Goal: Information Seeking & Learning: Compare options

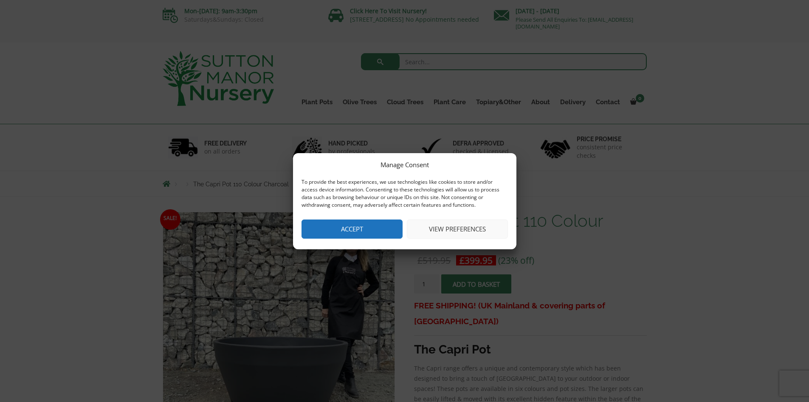
click at [381, 227] on button "Accept" at bounding box center [352, 228] width 101 height 19
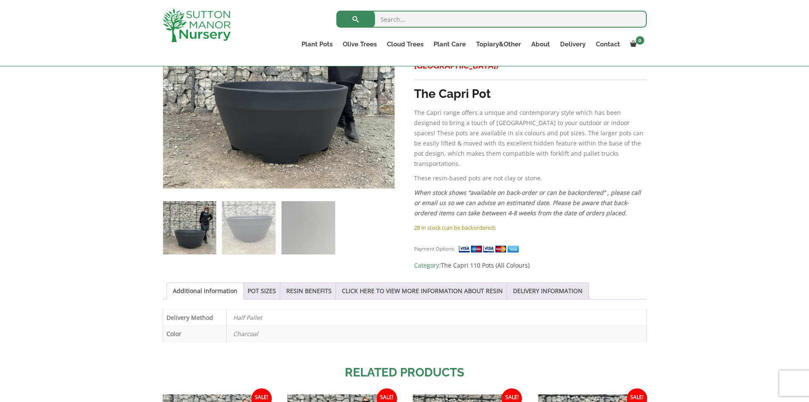
scroll to position [255, 0]
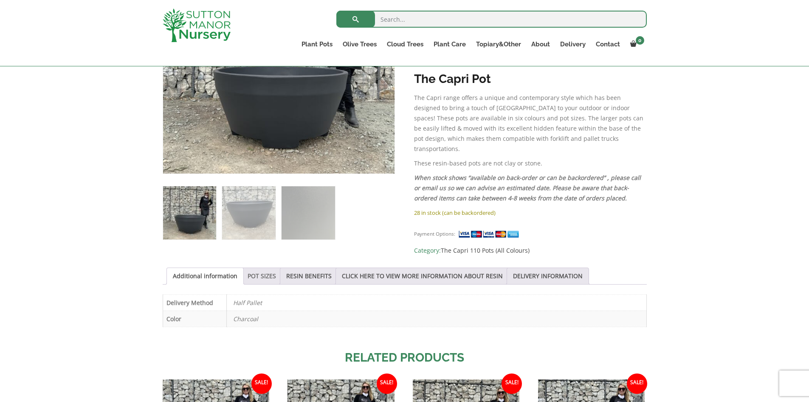
click at [262, 276] on link "POT SIZES" at bounding box center [262, 276] width 28 height 16
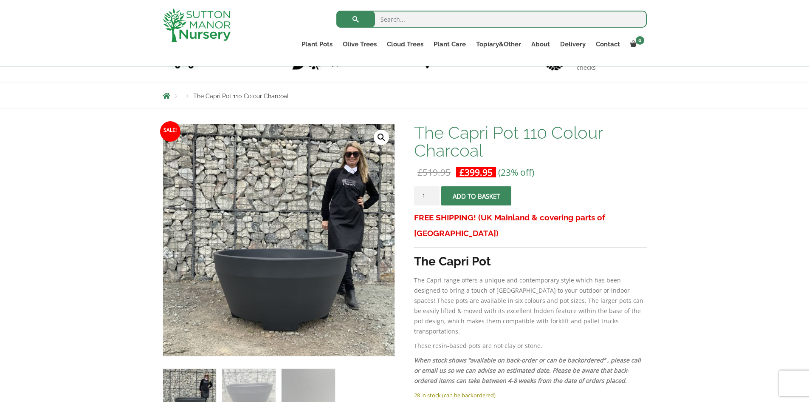
scroll to position [85, 0]
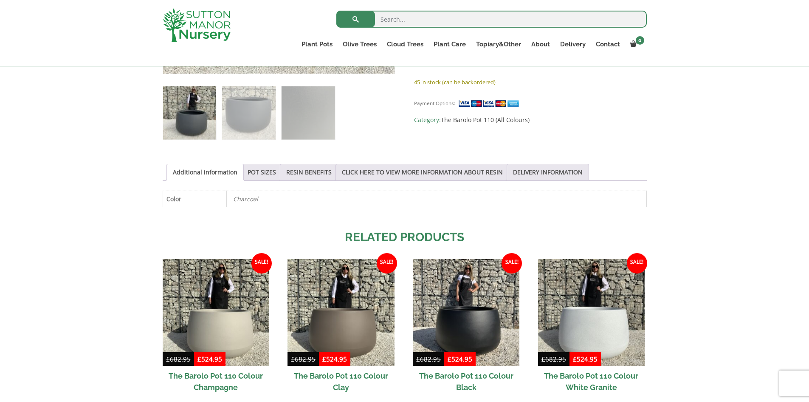
scroll to position [340, 0]
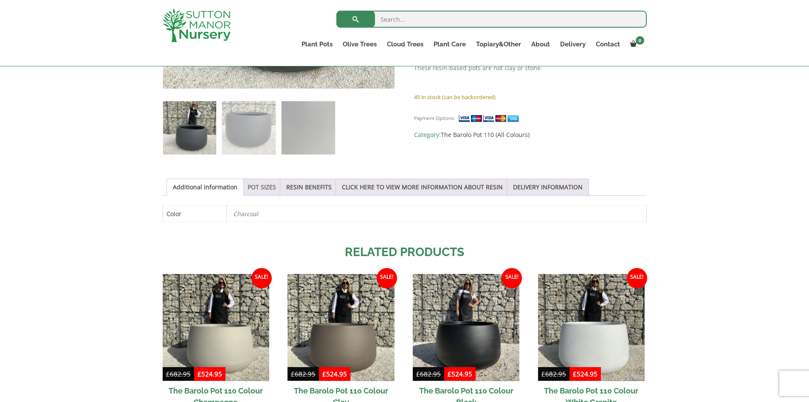
click at [259, 183] on link "POT SIZES" at bounding box center [262, 187] width 28 height 16
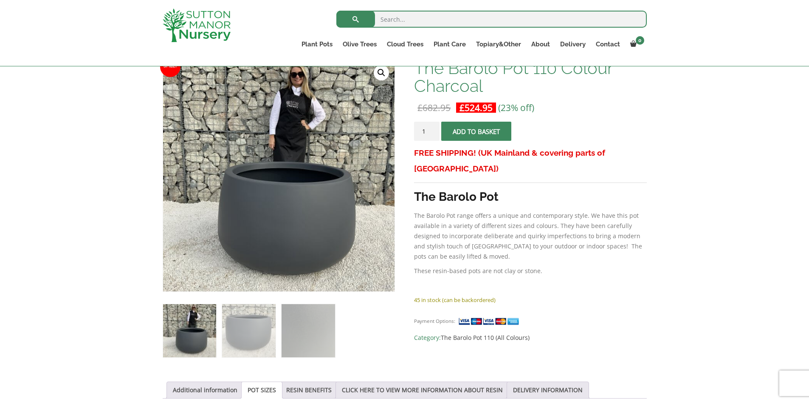
scroll to position [127, 0]
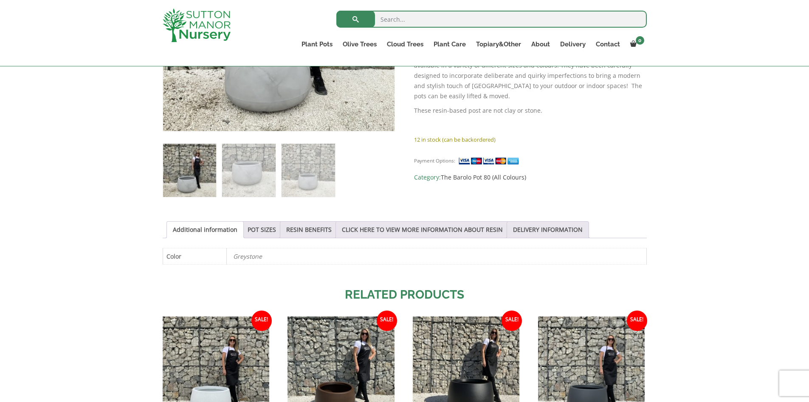
scroll to position [340, 0]
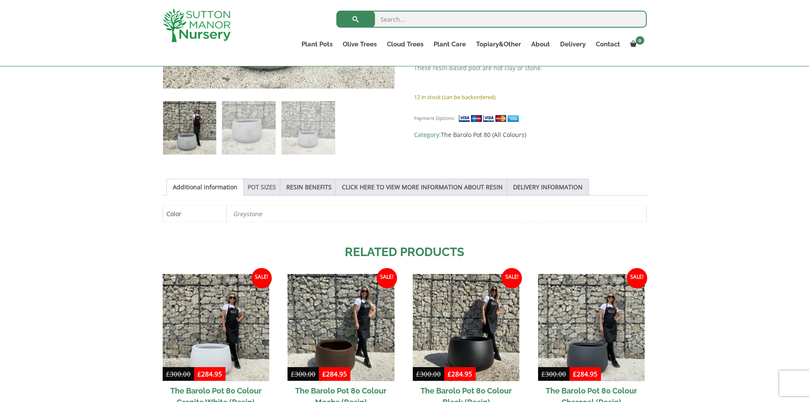
click at [260, 187] on link "POT SIZES" at bounding box center [262, 187] width 28 height 16
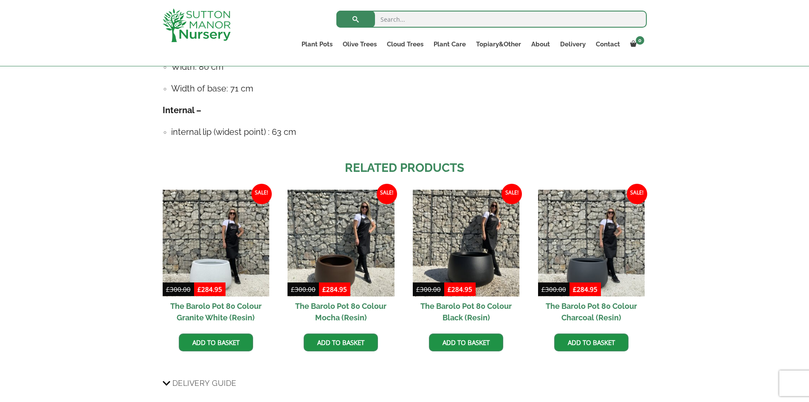
scroll to position [595, 0]
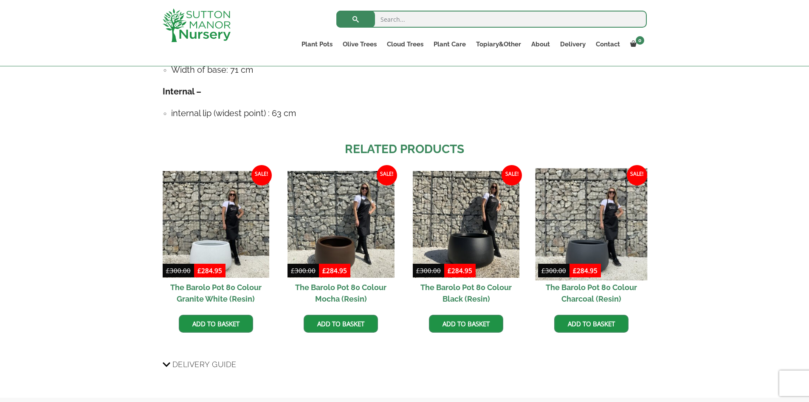
click at [574, 237] on img at bounding box center [591, 224] width 112 height 112
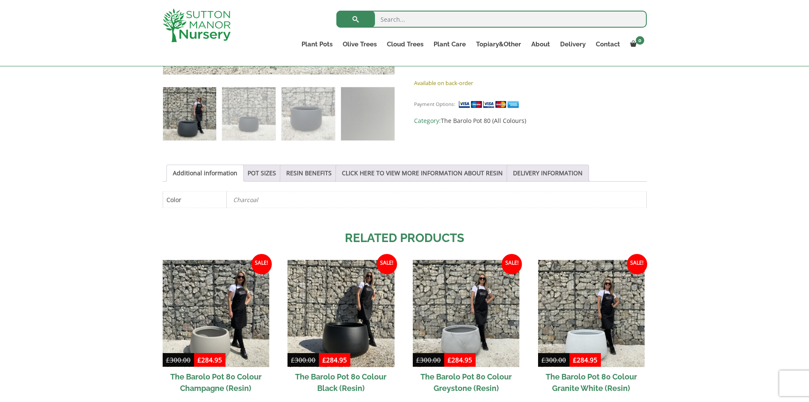
scroll to position [382, 0]
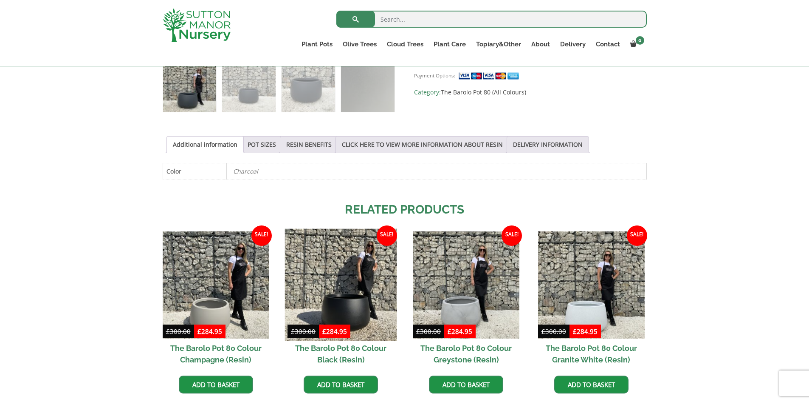
click at [362, 304] on img at bounding box center [341, 285] width 112 height 112
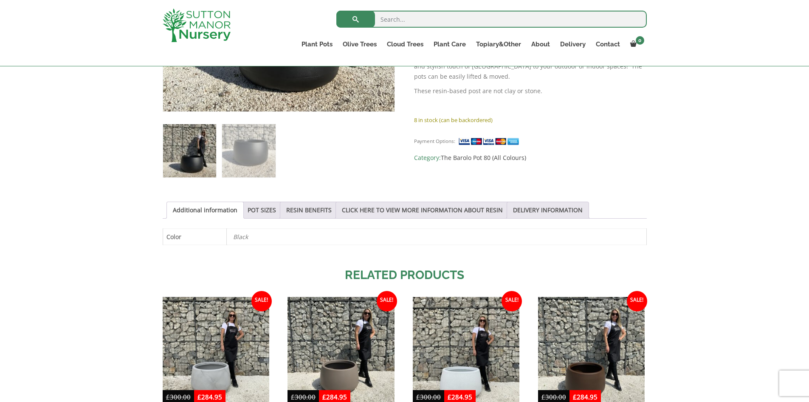
scroll to position [340, 0]
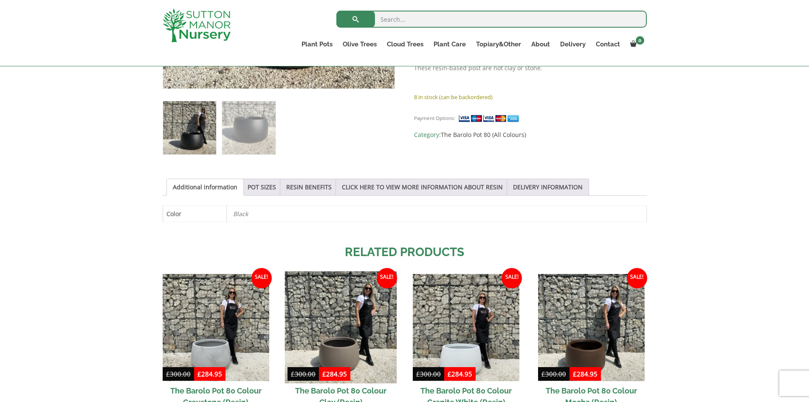
click at [332, 337] on img at bounding box center [341, 327] width 112 height 112
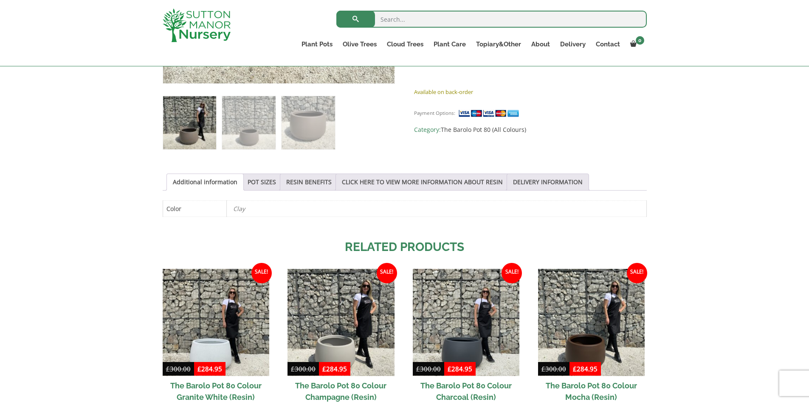
scroll to position [340, 0]
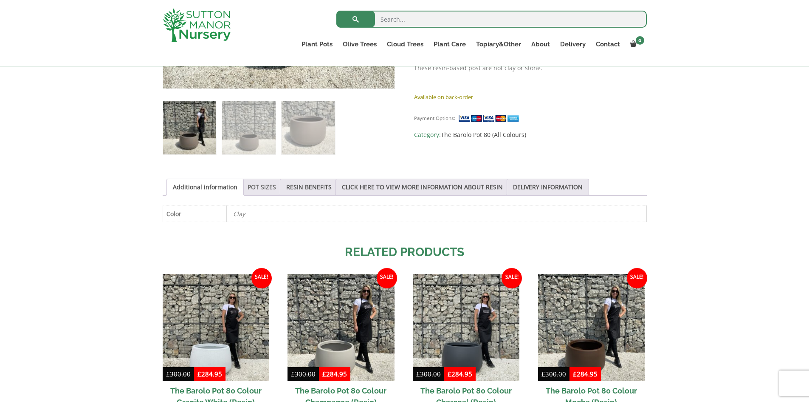
click at [255, 190] on link "POT SIZES" at bounding box center [262, 187] width 28 height 16
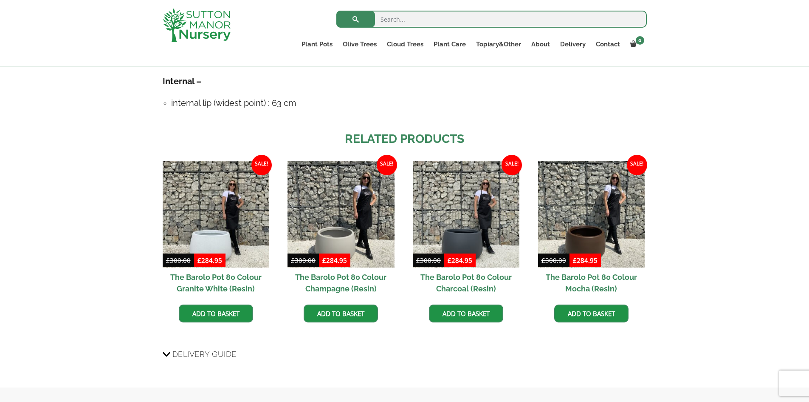
scroll to position [637, 0]
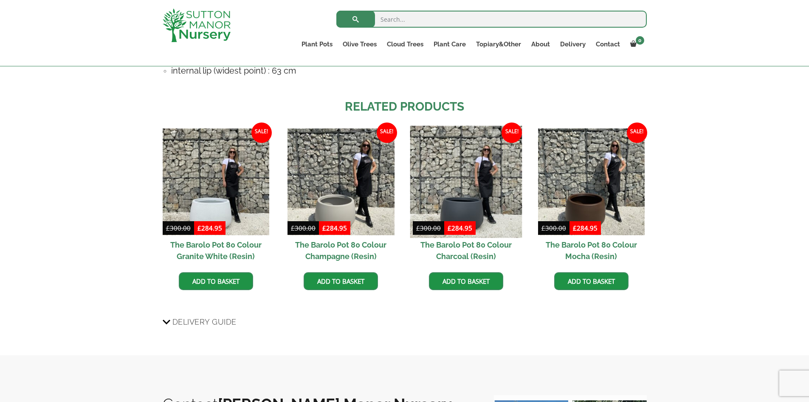
click at [466, 212] on img at bounding box center [466, 181] width 112 height 112
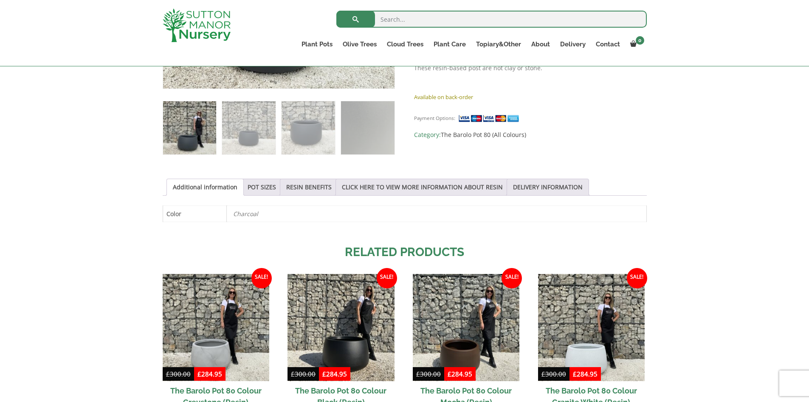
scroll to position [382, 0]
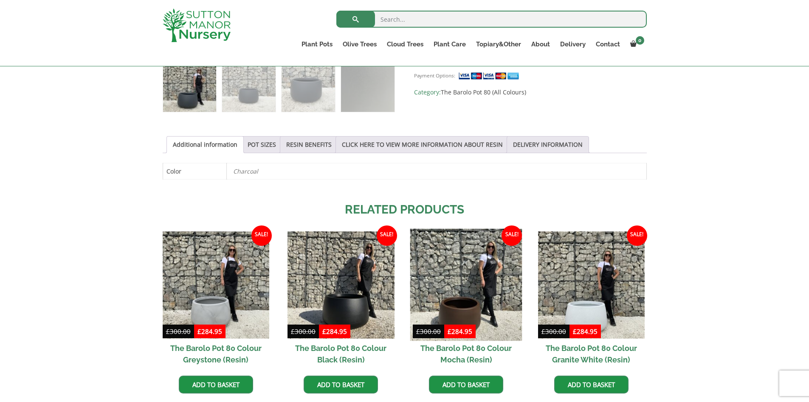
click at [476, 303] on img at bounding box center [466, 285] width 112 height 112
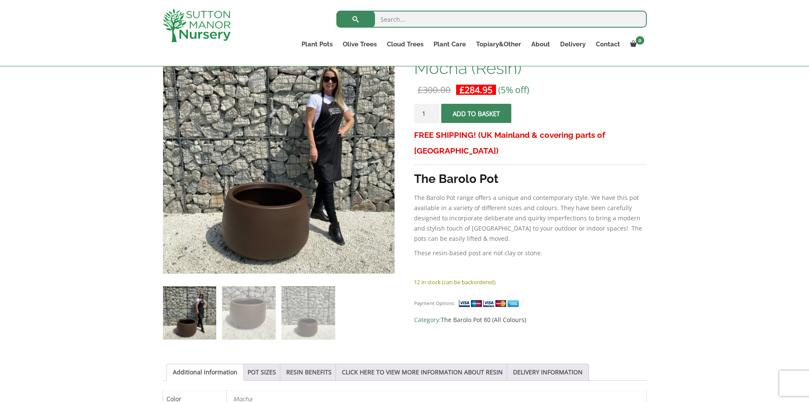
scroll to position [170, 0]
